Goal: Information Seeking & Learning: Find specific fact

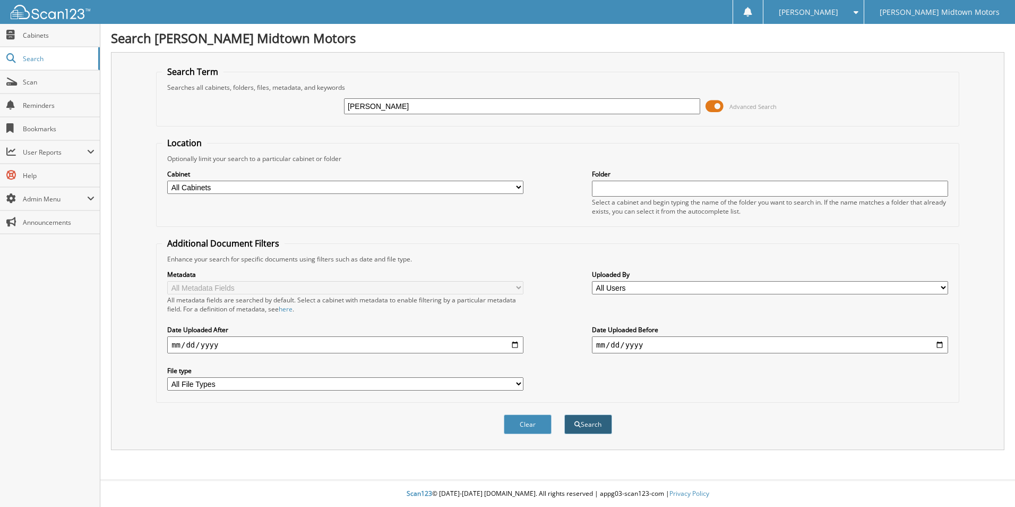
type input "[PERSON_NAME]"
click at [592, 418] on button "Search" at bounding box center [588, 424] width 48 height 20
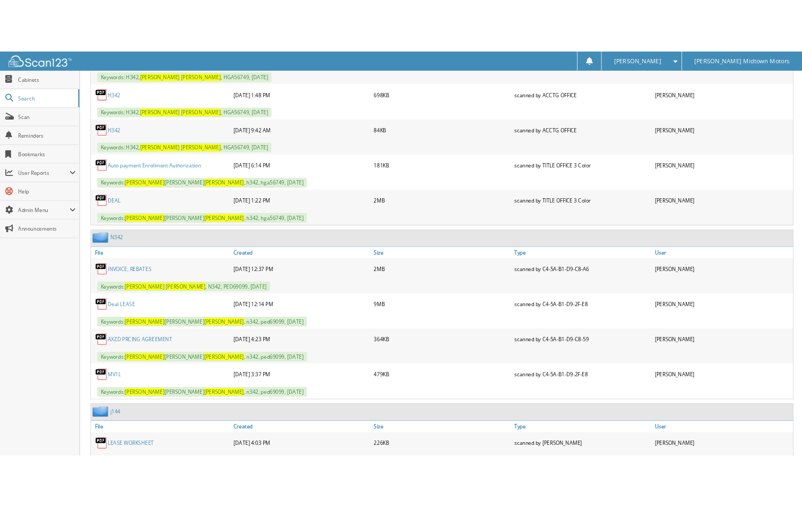
scroll to position [1168, 0]
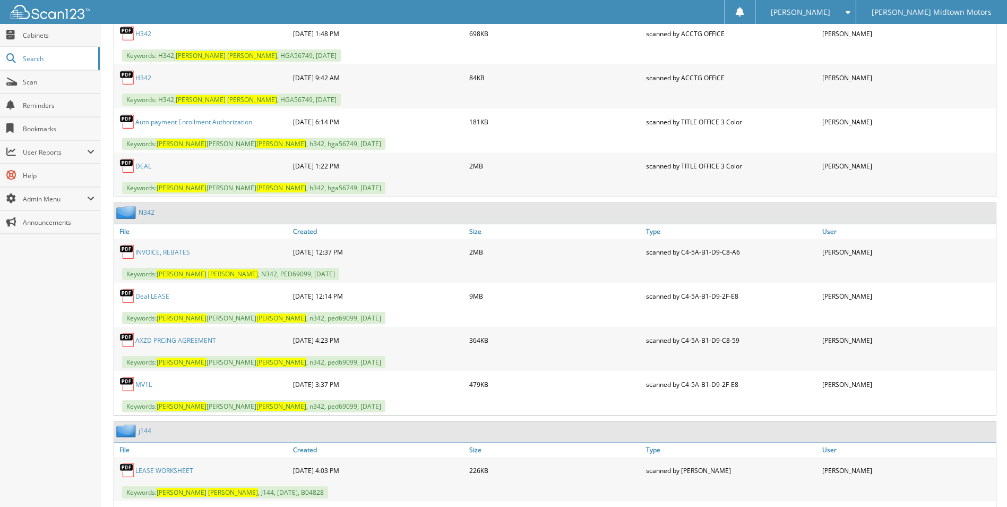
click at [159, 296] on link "Deal LEASE" at bounding box center [152, 296] width 34 height 9
